Goal: Task Accomplishment & Management: Manage account settings

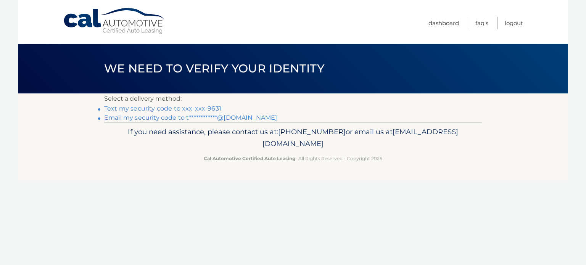
click at [177, 108] on link "Text my security code to xxx-xxx-9631" at bounding box center [162, 108] width 117 height 7
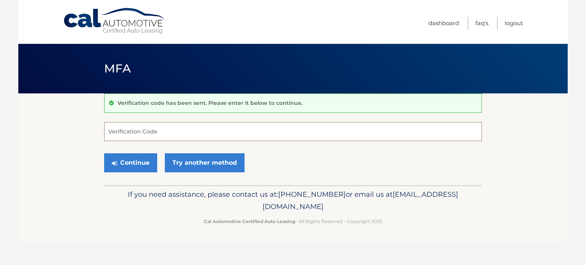
click at [170, 132] on input "Verification Code" at bounding box center [293, 131] width 378 height 19
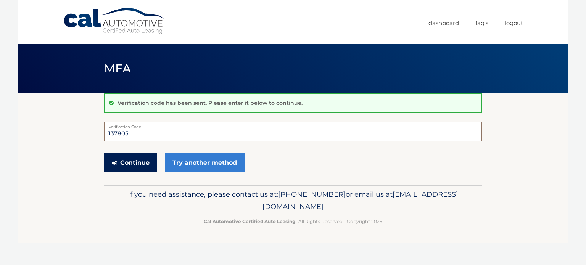
type input "137805"
click at [142, 166] on button "Continue" at bounding box center [130, 162] width 53 height 19
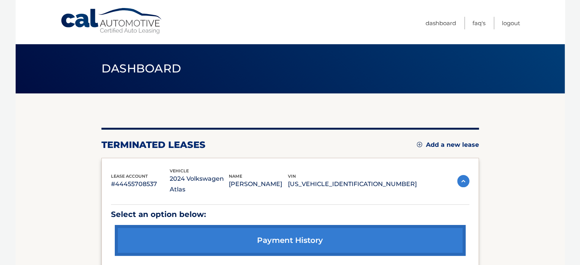
click at [419, 145] on img at bounding box center [419, 144] width 5 height 5
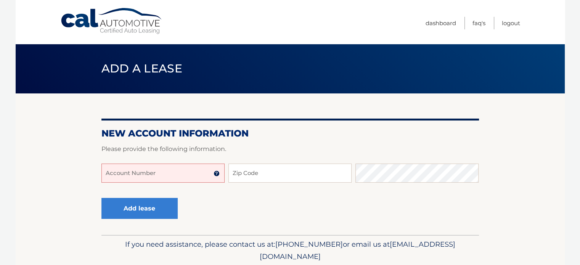
click at [177, 172] on input "Account Number" at bounding box center [162, 173] width 123 height 19
type input "44455979478"
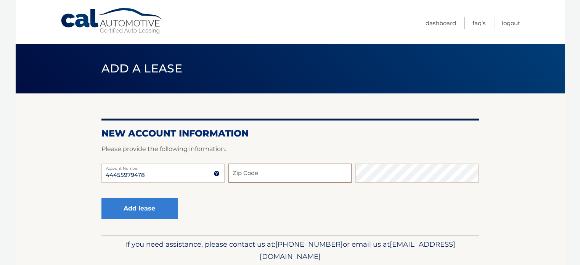
click at [246, 177] on input "Zip Code" at bounding box center [290, 173] width 123 height 19
type input "33062"
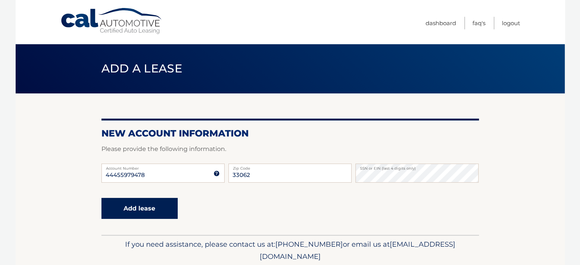
click at [155, 215] on button "Add lease" at bounding box center [139, 208] width 76 height 21
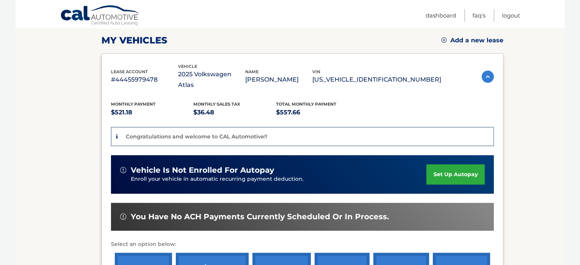
scroll to position [105, 0]
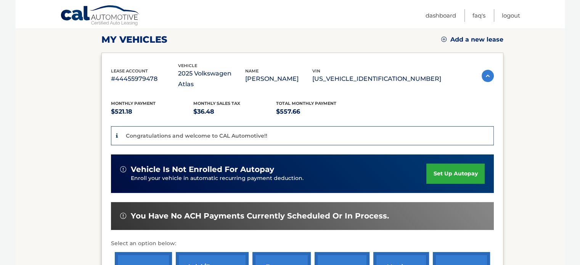
click at [443, 166] on link "set up autopay" at bounding box center [456, 174] width 58 height 20
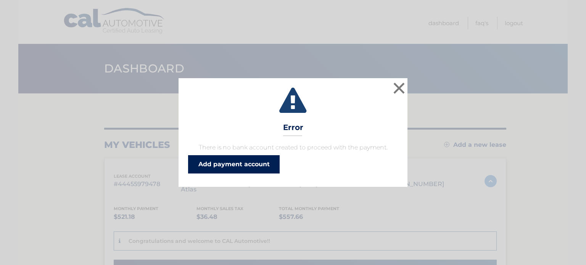
click at [266, 164] on link "Add payment account" at bounding box center [234, 164] width 92 height 18
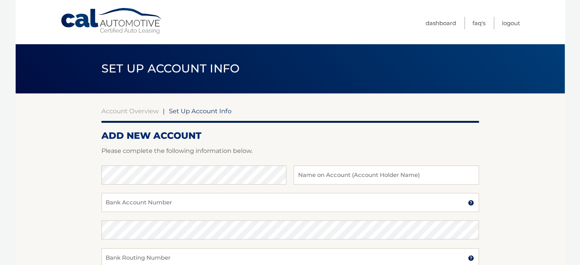
click at [266, 164] on div at bounding box center [290, 160] width 378 height 9
click at [157, 205] on input "Bank Account Number" at bounding box center [290, 202] width 378 height 19
type input "1010031389381"
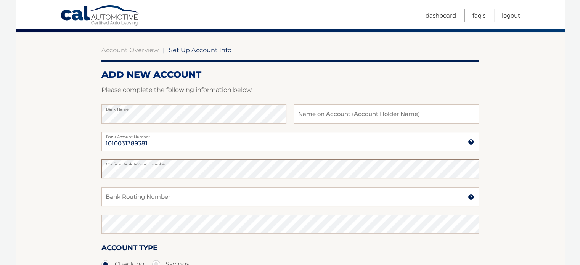
scroll to position [91, 0]
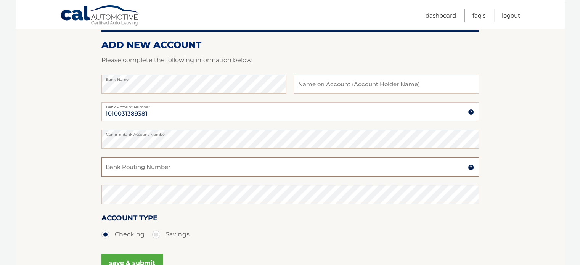
click at [332, 169] on input "Bank Routing Number" at bounding box center [290, 167] width 378 height 19
click at [141, 164] on input "Bank Routing Number" at bounding box center [290, 167] width 378 height 19
type input "063107513"
click at [306, 85] on input "text" at bounding box center [386, 84] width 185 height 19
type input "Tara Nitowski"
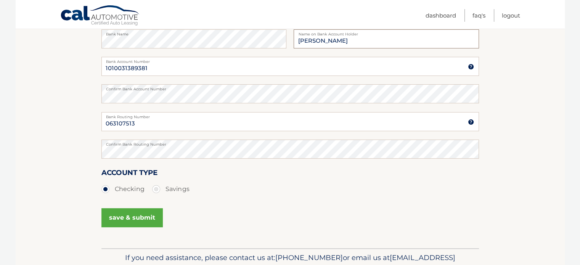
scroll to position [142, 0]
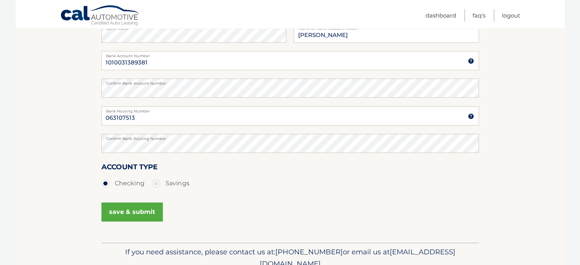
click at [131, 217] on button "save & submit" at bounding box center [131, 212] width 61 height 19
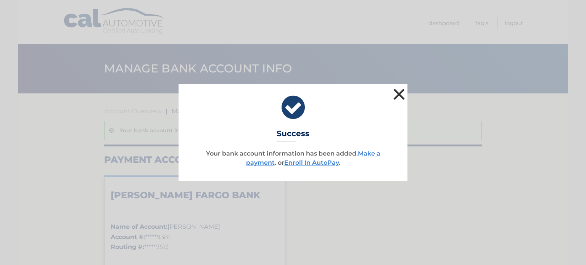
click at [404, 91] on button "×" at bounding box center [398, 94] width 15 height 15
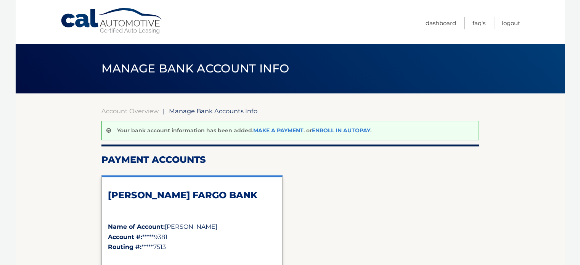
click at [343, 131] on link "Enroll In AutoPay" at bounding box center [341, 130] width 58 height 7
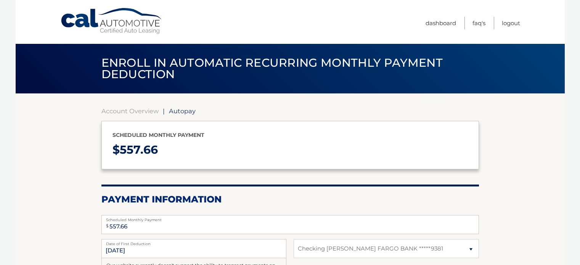
select select "MmQ2YjAxNmEtYWI2Mi00YmVlLTk4OWYtZTZhMDNlOGNkZGU3"
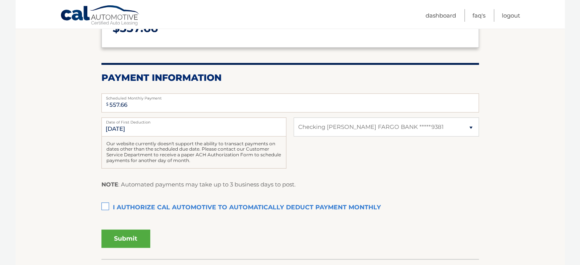
scroll to position [122, 0]
click at [106, 206] on label "I authorize cal automotive to automatically deduct payment monthly This checkbo…" at bounding box center [290, 207] width 378 height 15
click at [0, 0] on input "I authorize cal automotive to automatically deduct payment monthly This checkbo…" at bounding box center [0, 0] width 0 height 0
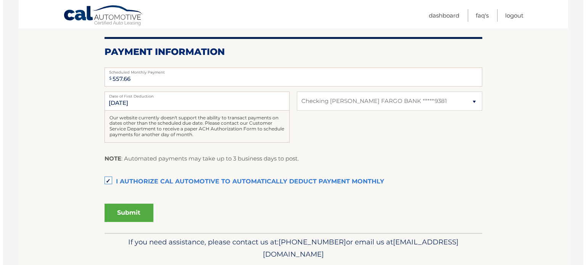
scroll to position [172, 0]
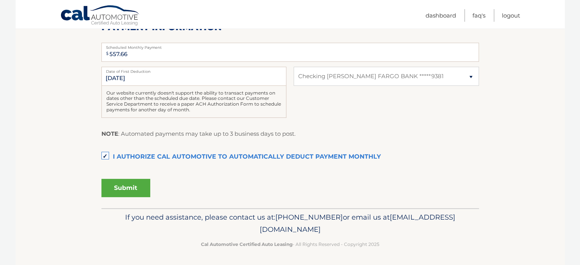
click at [136, 194] on button "Submit" at bounding box center [125, 188] width 49 height 18
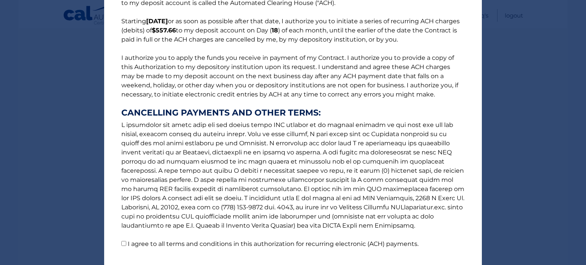
scroll to position [101, 0]
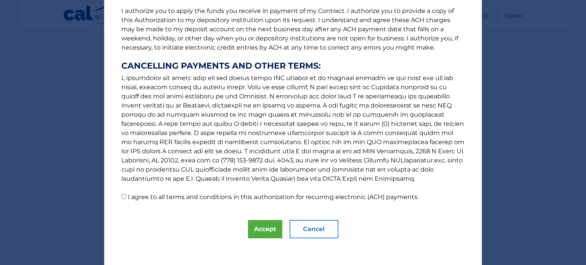
click at [121, 196] on input "I agree to all terms and conditions in this authorization for recurring electro…" at bounding box center [123, 196] width 5 height 5
checkbox input "true"
click at [262, 232] on button "Accept" at bounding box center [265, 229] width 34 height 18
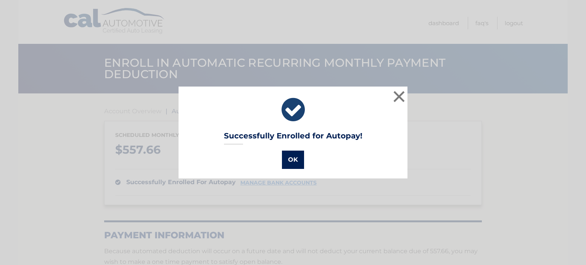
click at [292, 158] on button "OK" at bounding box center [293, 160] width 22 height 18
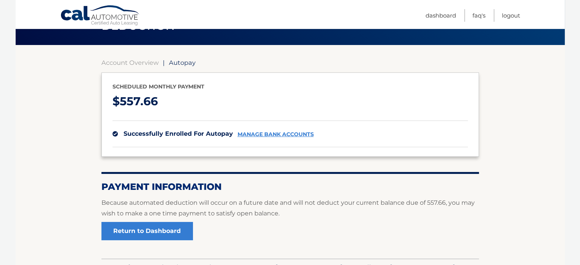
scroll to position [46, 0]
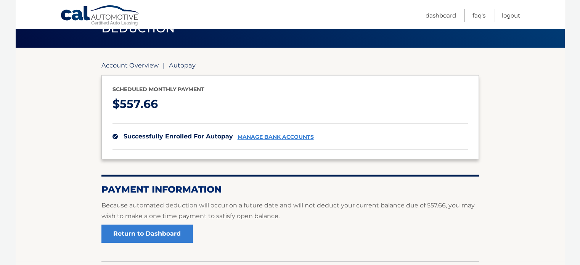
click at [122, 66] on link "Account Overview" at bounding box center [129, 65] width 57 height 8
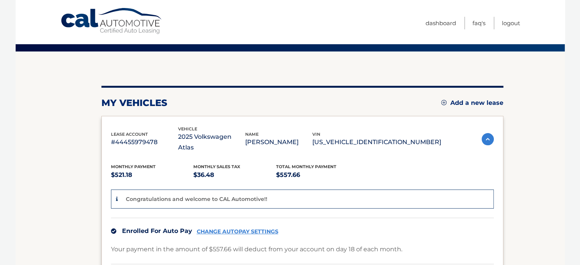
scroll to position [28, 0]
